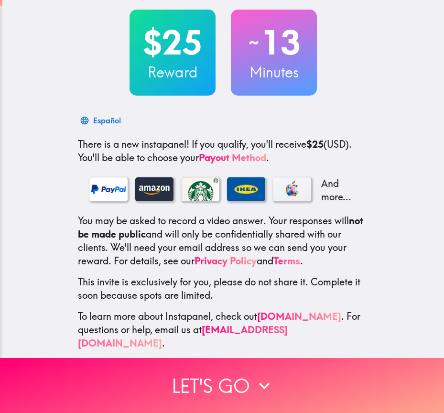
scroll to position [53, 0]
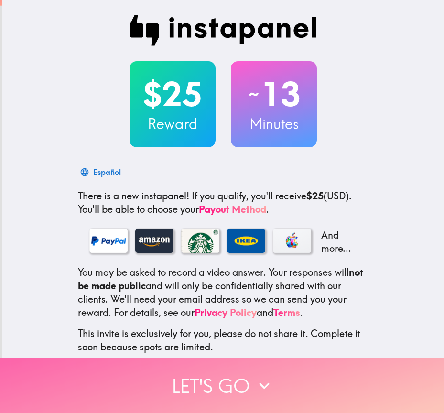
click at [223, 368] on button "Let's go" at bounding box center [222, 385] width 444 height 55
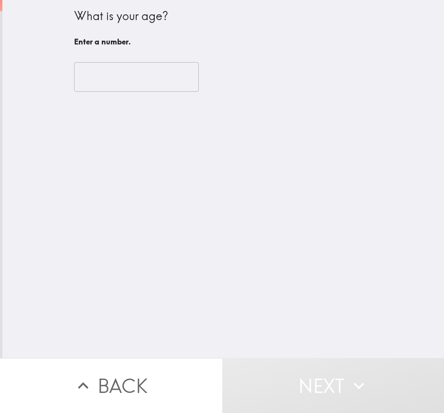
click at [198, 42] on h6 "Enter a number." at bounding box center [223, 41] width 298 height 11
click at [95, 71] on input "number" at bounding box center [136, 77] width 125 height 30
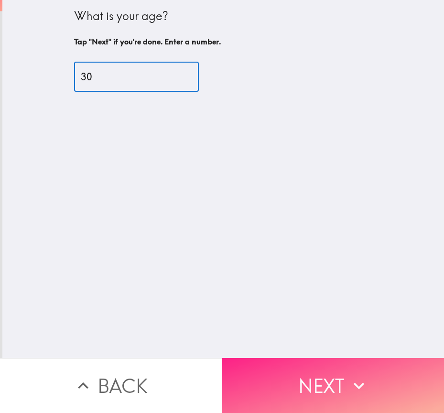
type input "30"
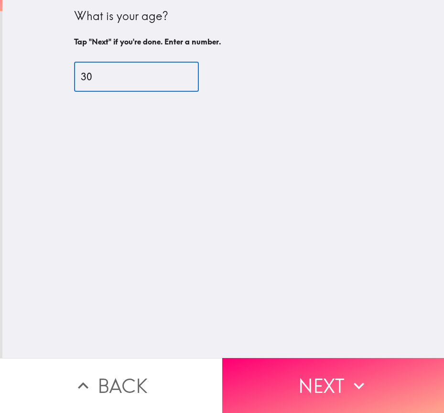
click at [315, 377] on button "Next" at bounding box center [333, 385] width 222 height 55
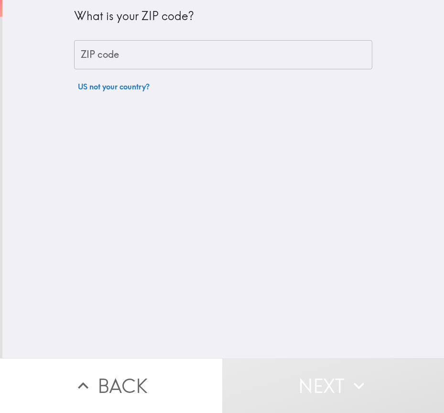
click at [147, 55] on input "ZIP code" at bounding box center [223, 55] width 298 height 30
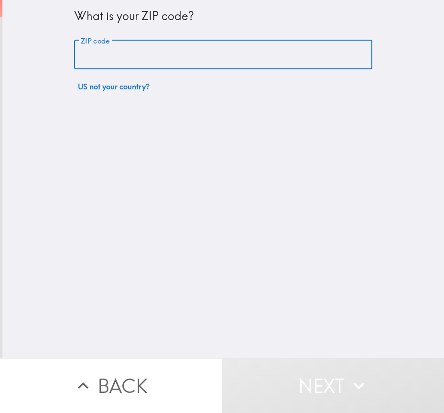
drag, startPoint x: 75, startPoint y: 49, endPoint x: 89, endPoint y: 55, distance: 16.3
click at [82, 51] on input "ZIP code" at bounding box center [223, 55] width 298 height 30
click at [89, 55] on input "ZIP code" at bounding box center [223, 55] width 298 height 30
paste input "11801"
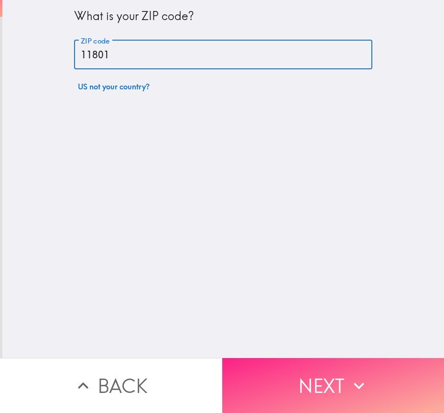
type input "11801"
click at [312, 372] on button "Next" at bounding box center [333, 385] width 222 height 55
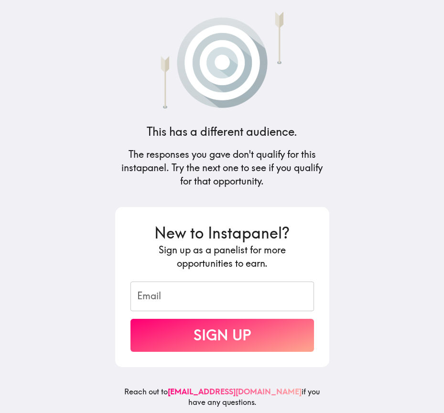
click at [232, 301] on input "Email" at bounding box center [223, 297] width 184 height 30
click at [320, 93] on div "This has a different audience. The responses you gave don't qualify for this in…" at bounding box center [223, 206] width 230 height 413
